Goal: Find specific page/section: Find specific page/section

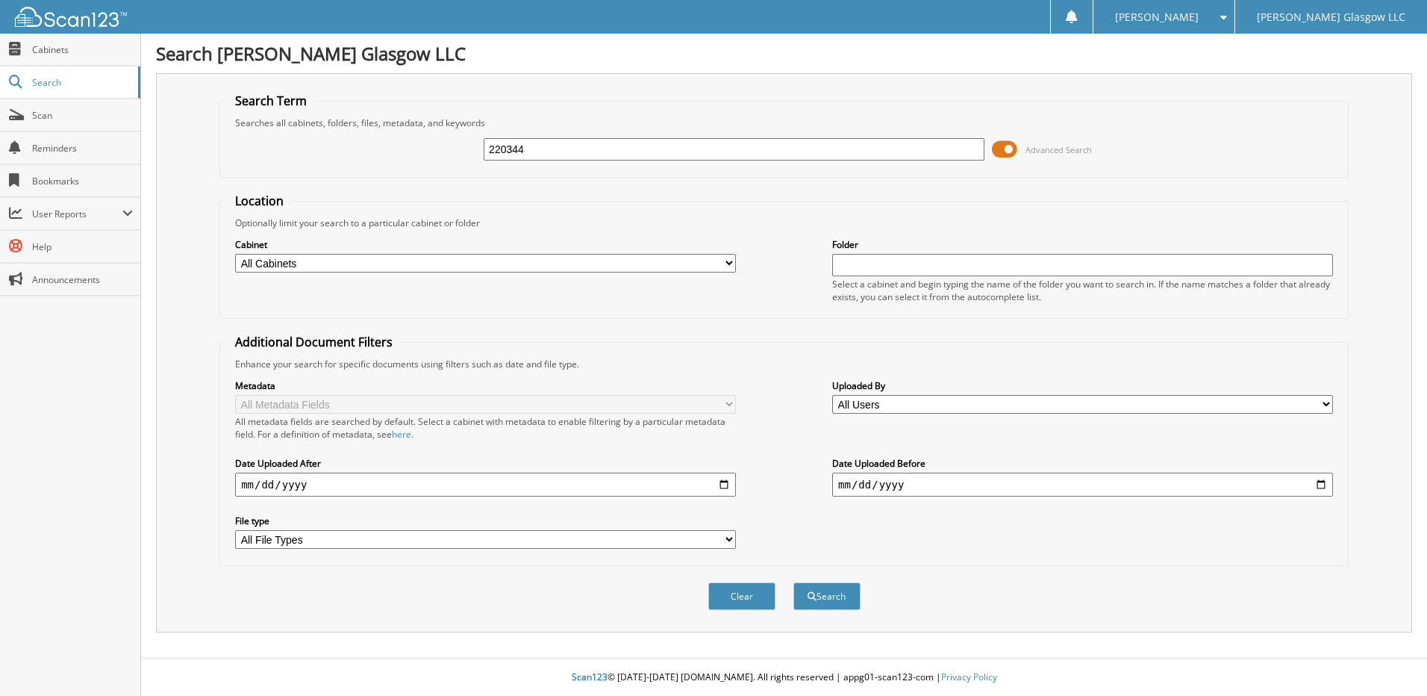
type input "220344"
click at [794, 582] on button "Search" at bounding box center [827, 596] width 67 height 28
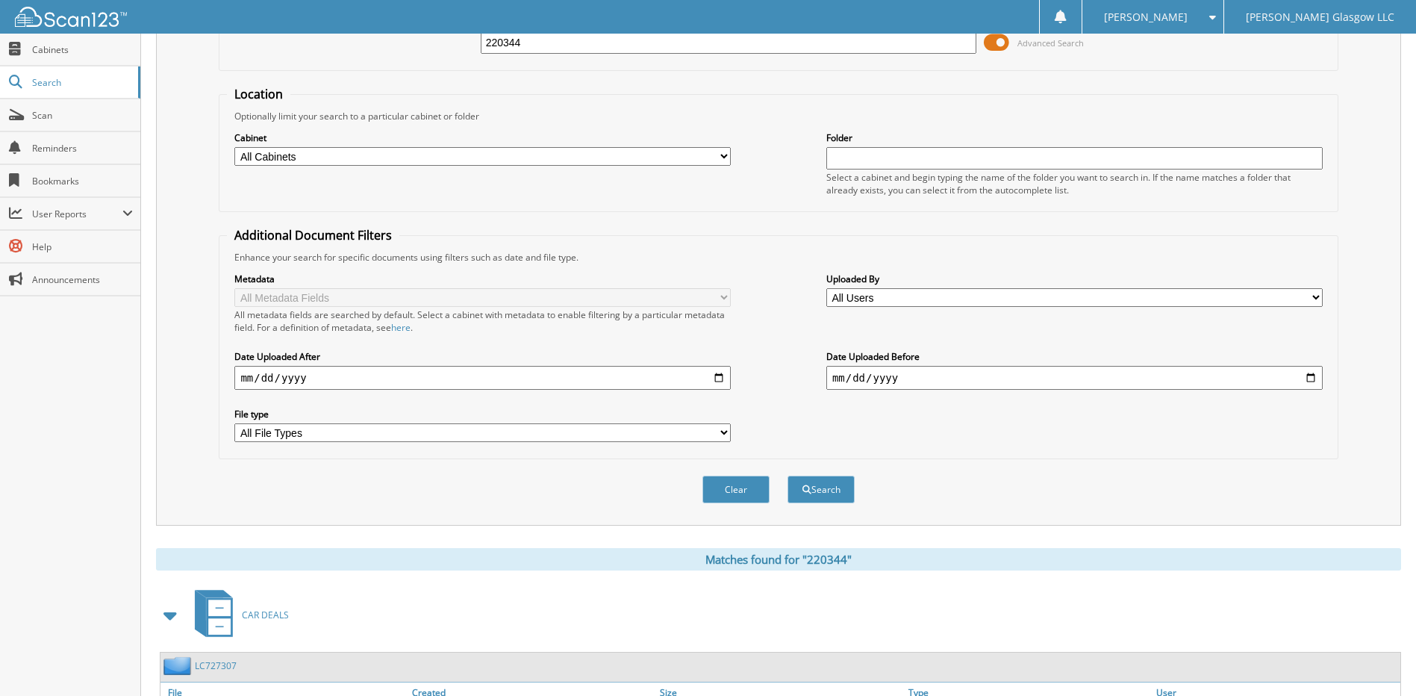
scroll to position [284, 0]
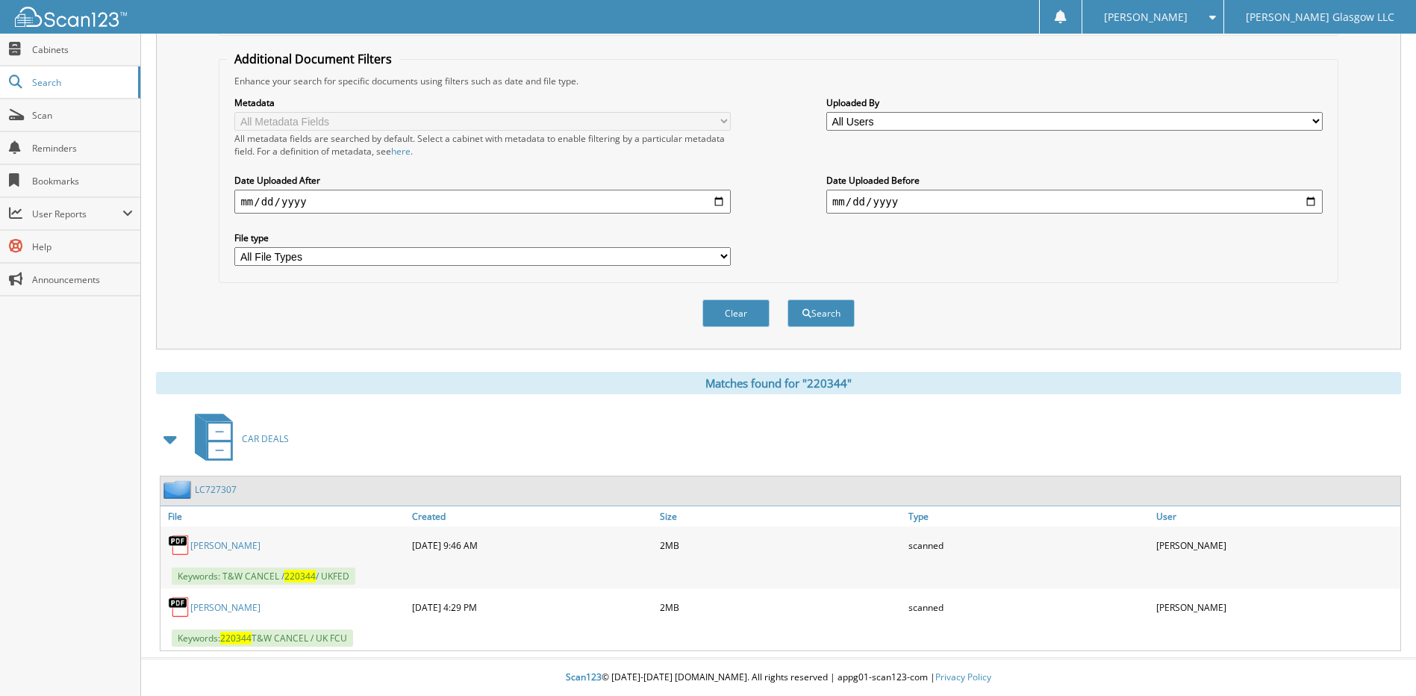
click at [242, 547] on link "UPCHURCH, MACK" at bounding box center [225, 545] width 70 height 13
click at [249, 608] on link "UPCHURCH, MACK" at bounding box center [225, 607] width 70 height 13
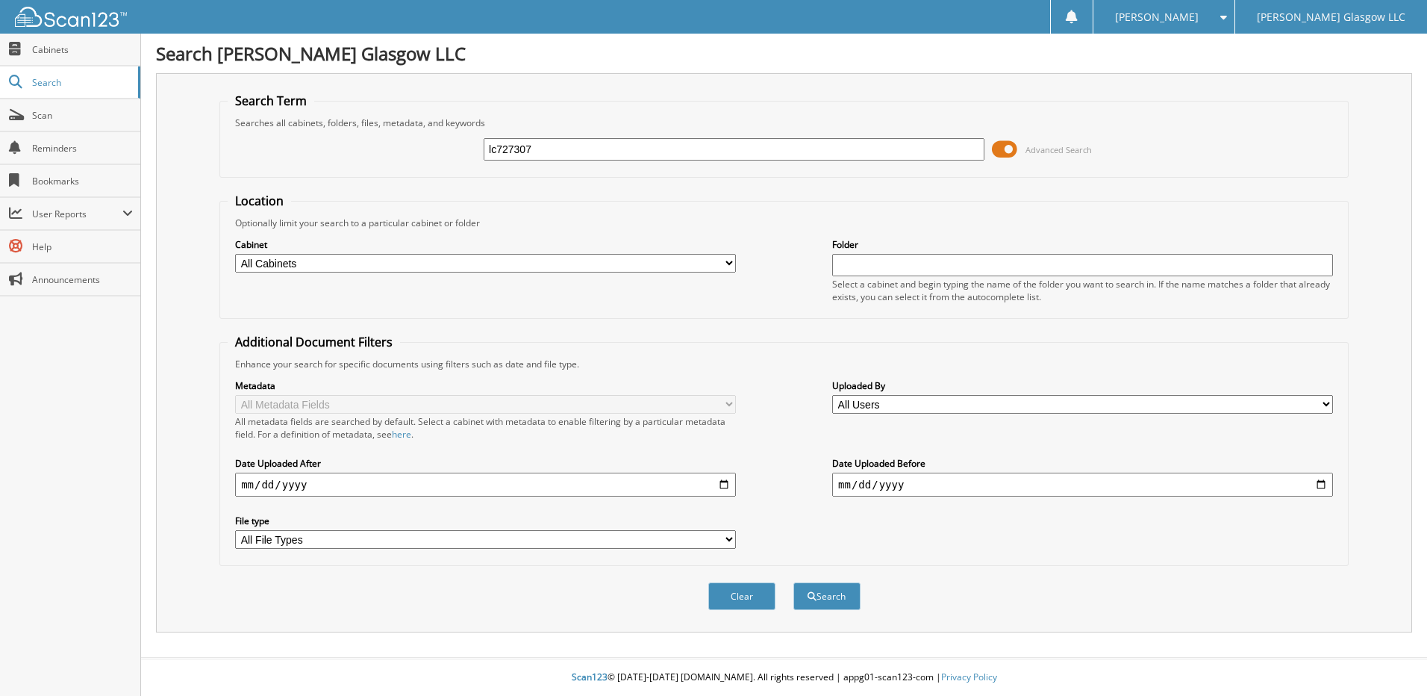
type input "lc727307"
click at [794, 582] on button "Search" at bounding box center [827, 596] width 67 height 28
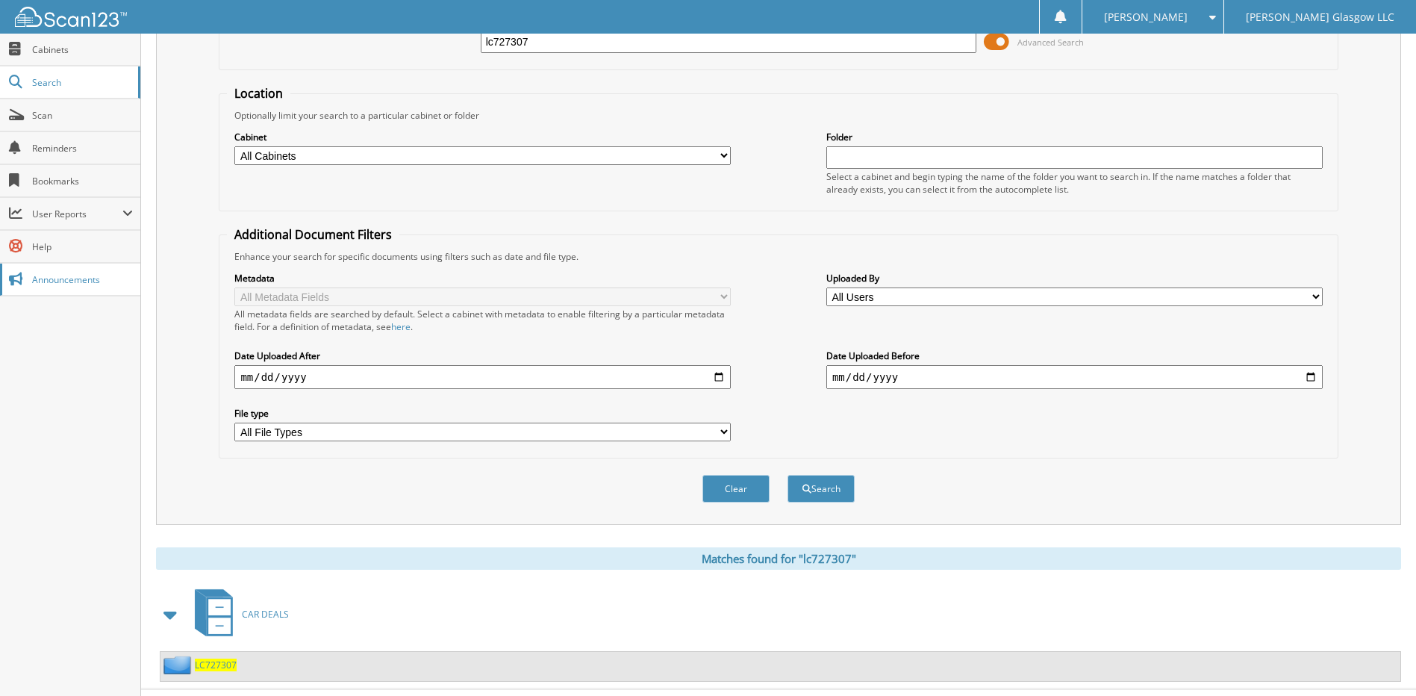
scroll to position [139, 0]
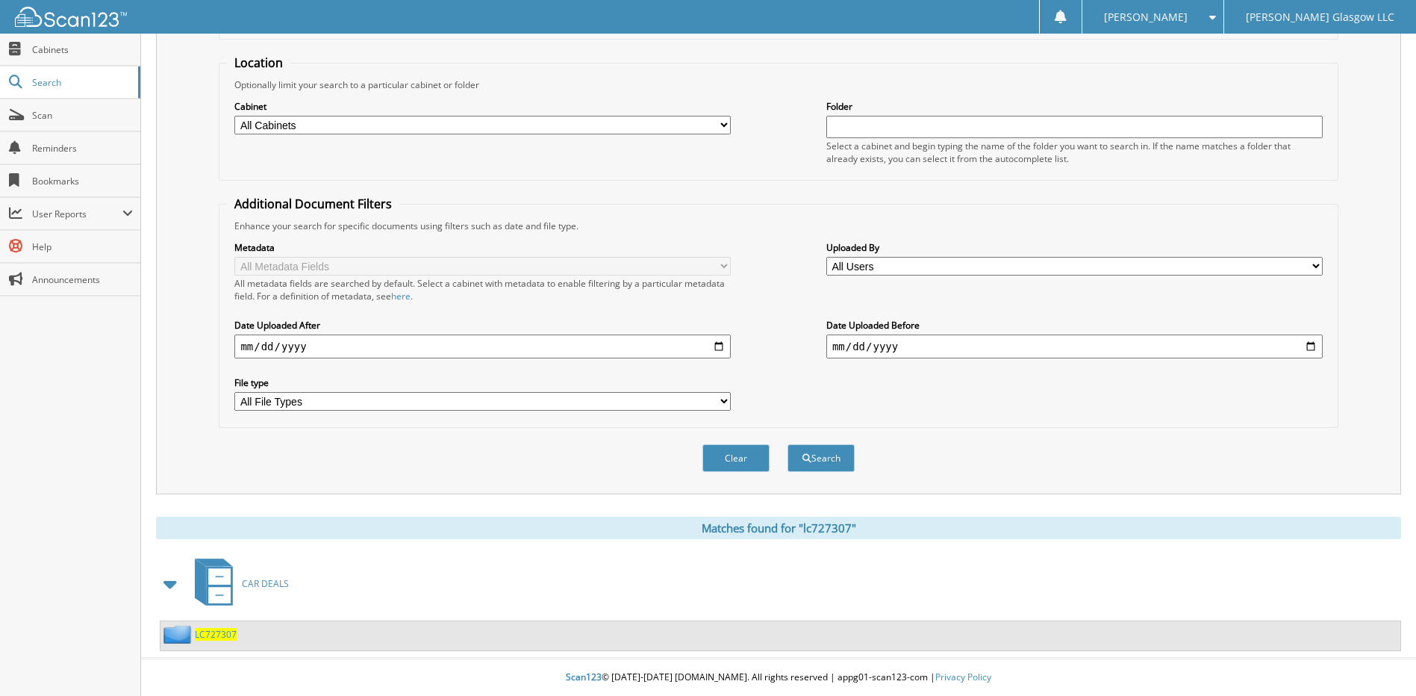
click at [268, 577] on span "CAR DEALS" at bounding box center [265, 583] width 47 height 13
